Goal: Contribute content: Add original content to the website for others to see

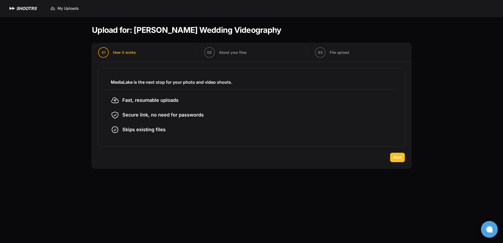
click at [400, 158] on span "Next" at bounding box center [397, 157] width 8 height 5
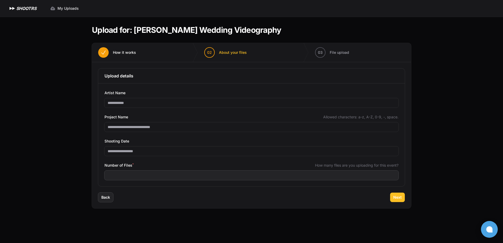
click at [400, 197] on span "Next" at bounding box center [397, 197] width 8 height 5
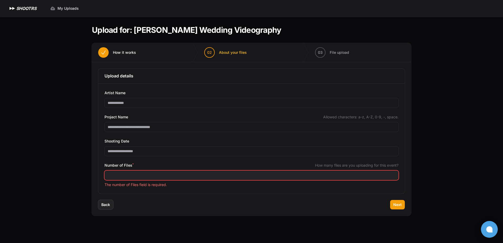
click at [168, 174] on input "Number of Files *" at bounding box center [252, 175] width 294 height 9
type input "***"
click at [396, 208] on button "Next" at bounding box center [397, 204] width 15 height 9
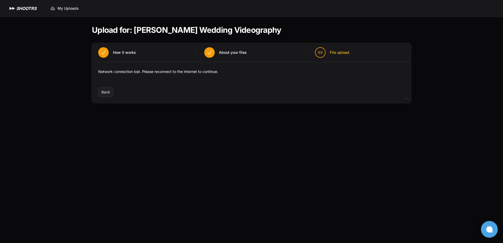
click at [304, 118] on main "Upload for: [PERSON_NAME] Wedding Videography 01 How it works" at bounding box center [252, 130] width 336 height 226
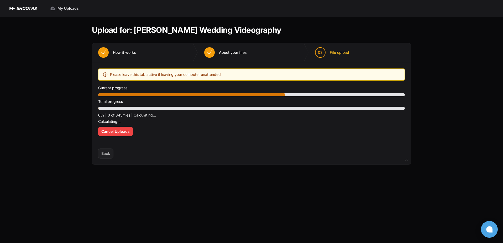
click at [110, 152] on span "Back" at bounding box center [105, 153] width 15 height 9
click at [109, 155] on span "Back" at bounding box center [105, 153] width 15 height 9
drag, startPoint x: 109, startPoint y: 155, endPoint x: 115, endPoint y: 143, distance: 12.8
click at [110, 154] on span "Back" at bounding box center [105, 153] width 15 height 9
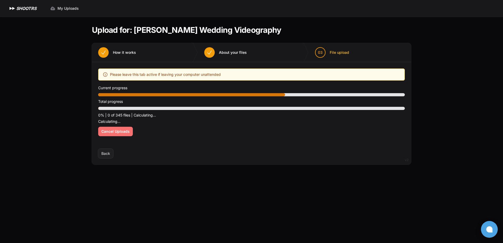
click at [120, 131] on span "Cancel Uploads" at bounding box center [115, 131] width 28 height 5
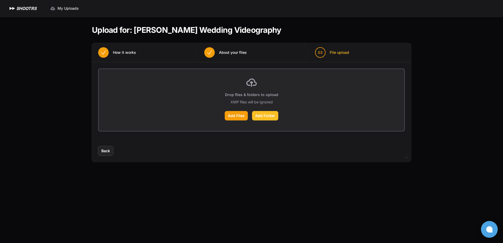
click at [268, 112] on label "Add Folder" at bounding box center [265, 115] width 26 height 9
click at [0, 0] on input "Add Folder" at bounding box center [0, 0] width 0 height 0
